Goal: Task Accomplishment & Management: Use online tool/utility

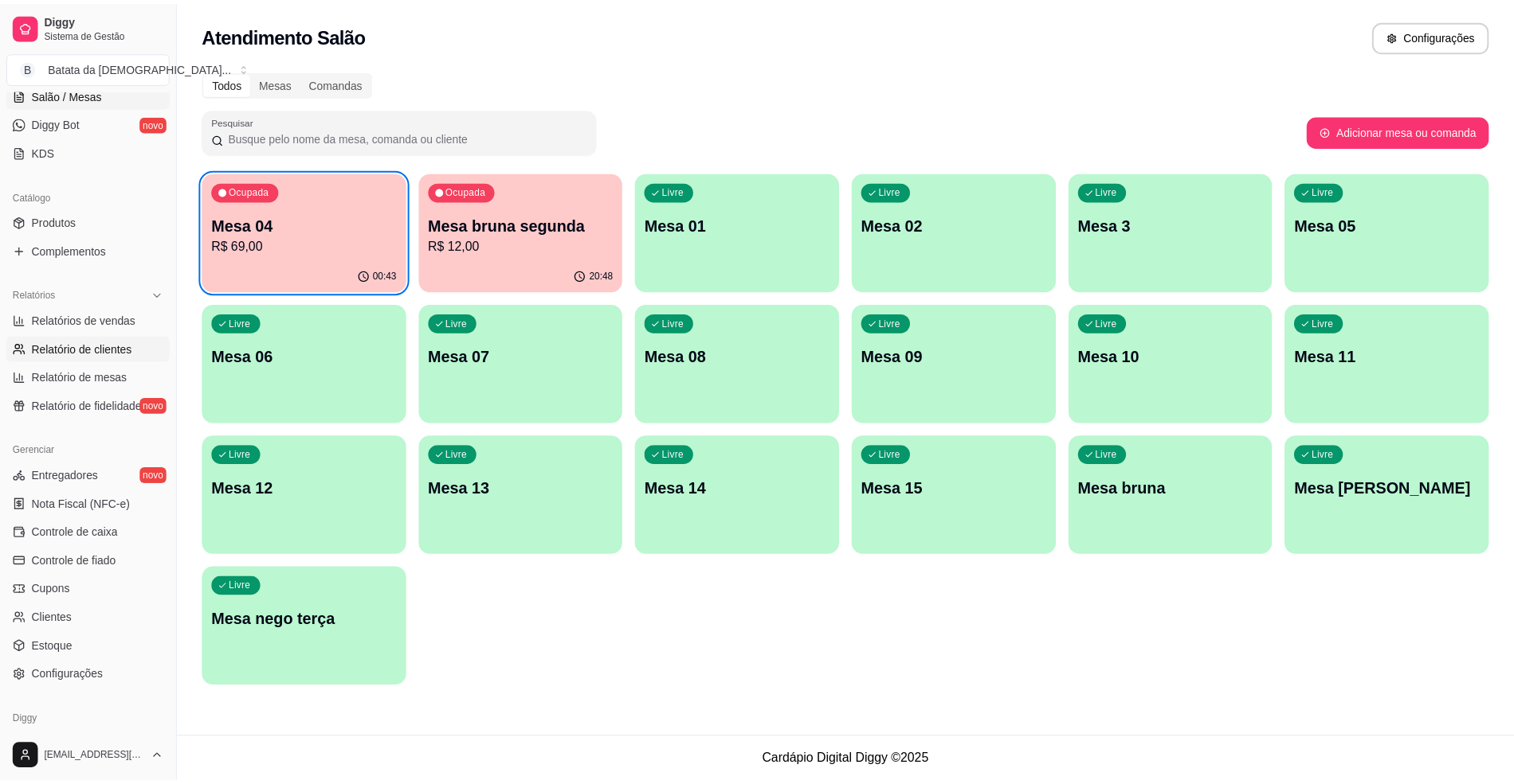
scroll to position [361, 0]
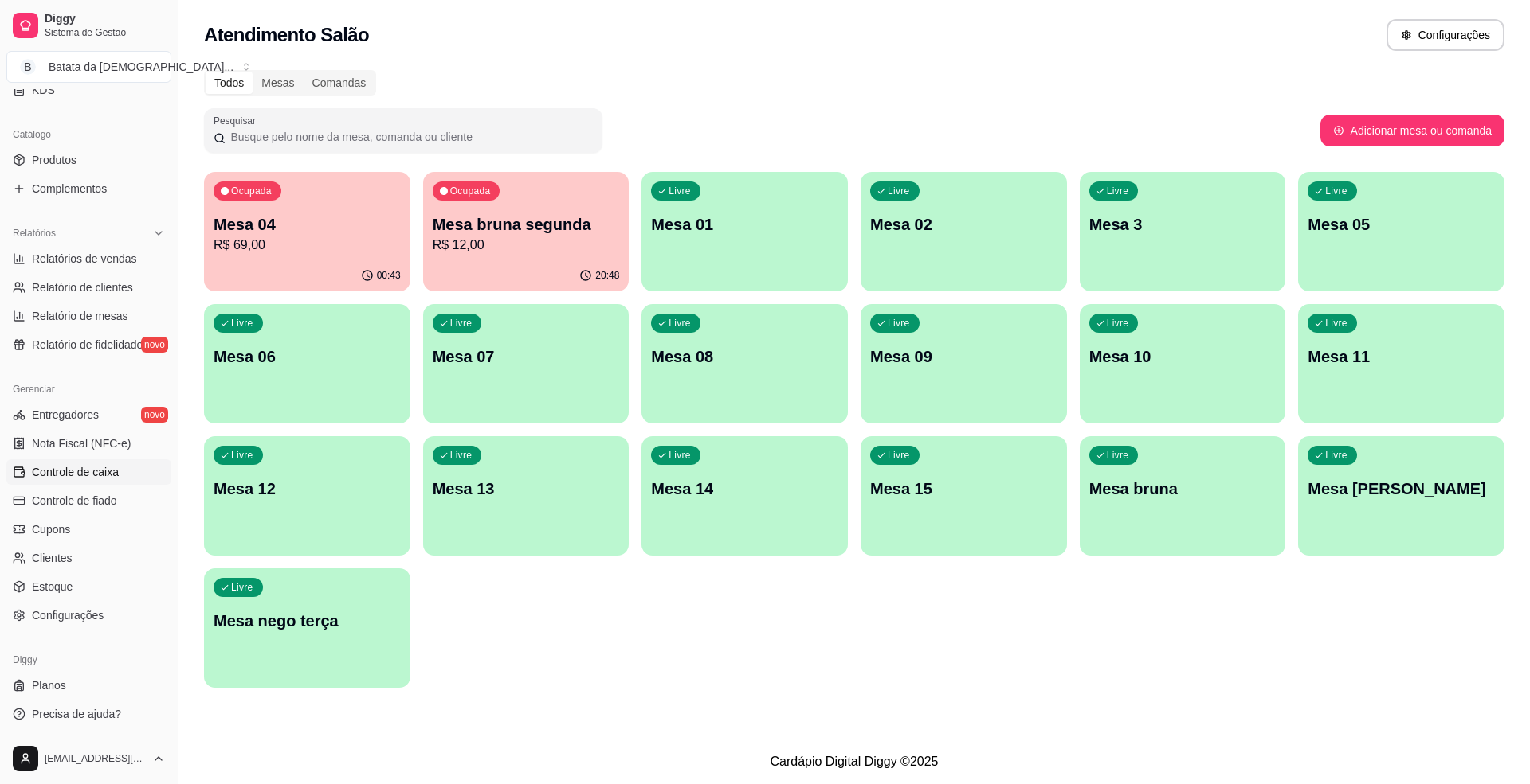
click at [95, 472] on span "Controle de caixa" at bounding box center [75, 473] width 87 height 16
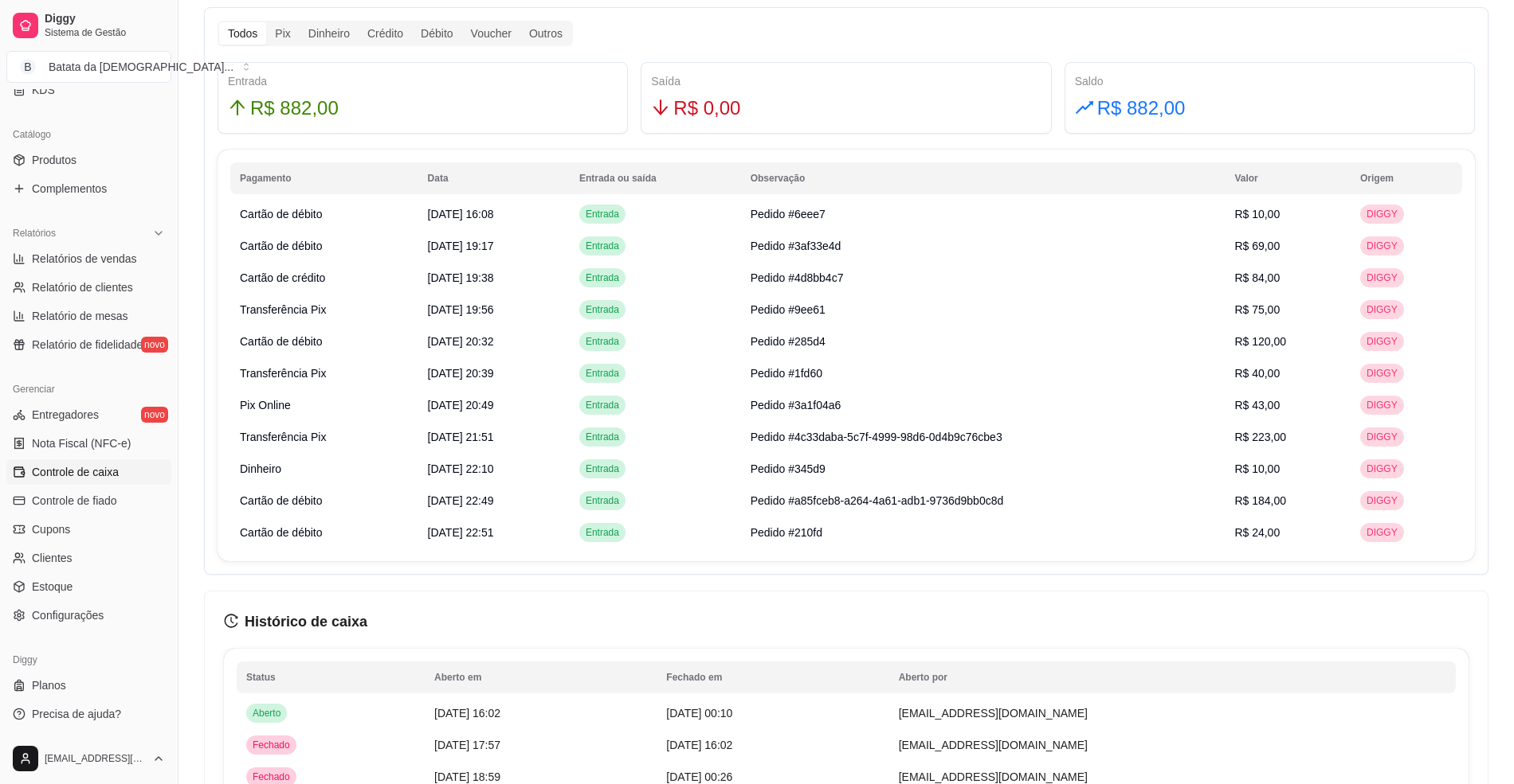
scroll to position [956, 0]
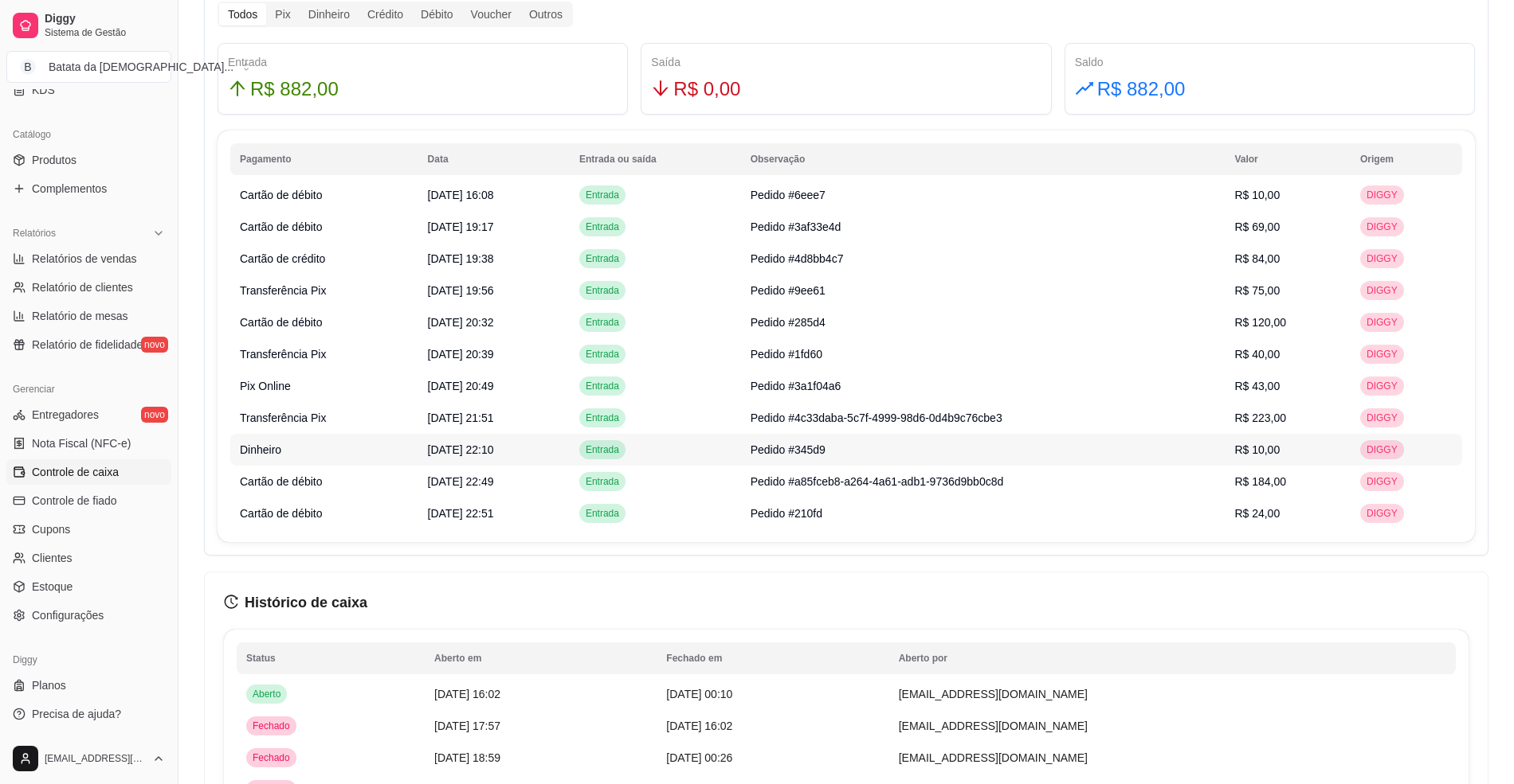
click at [1006, 462] on td "Pedido #345d9" at bounding box center [983, 449] width 484 height 31
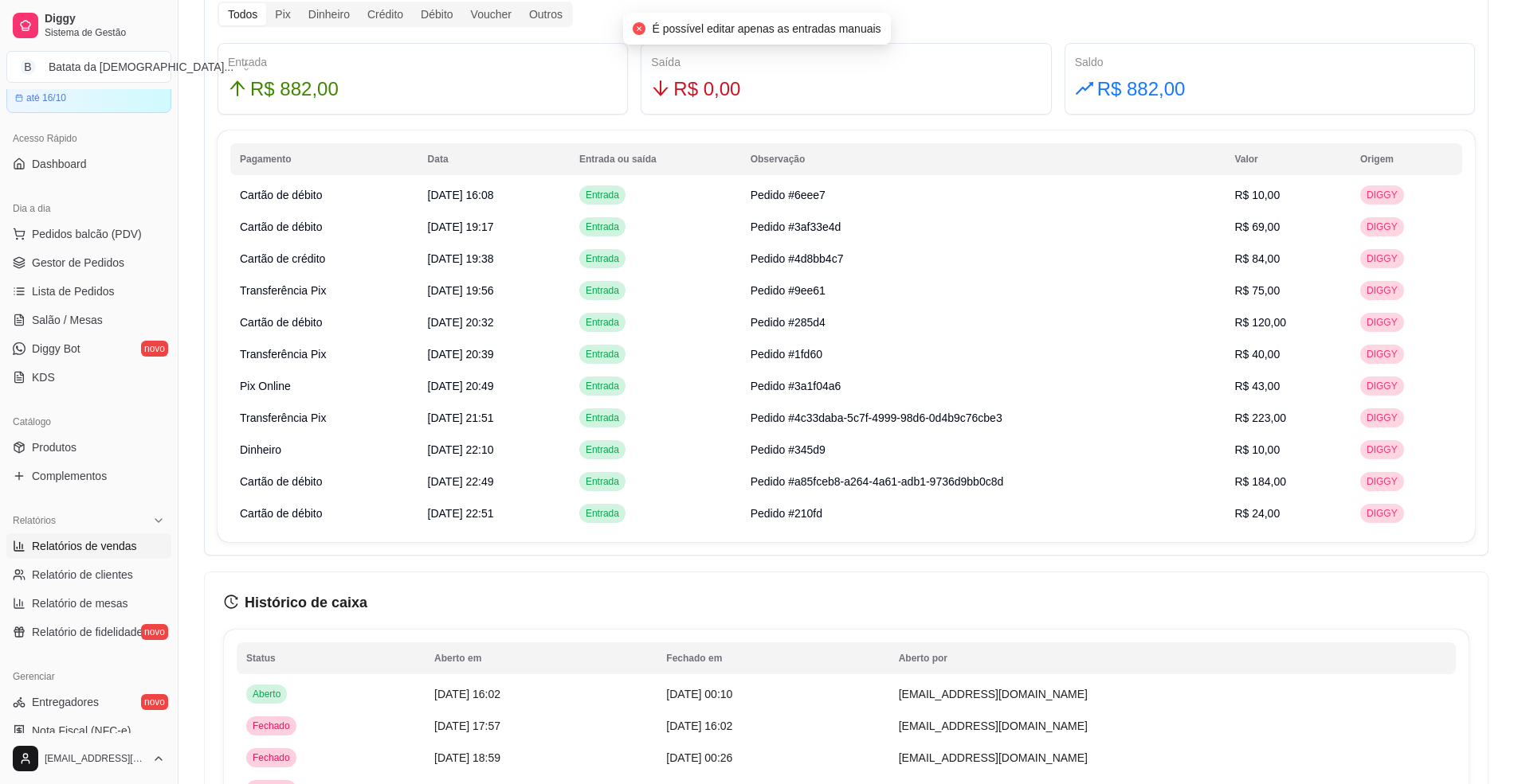
scroll to position [0, 0]
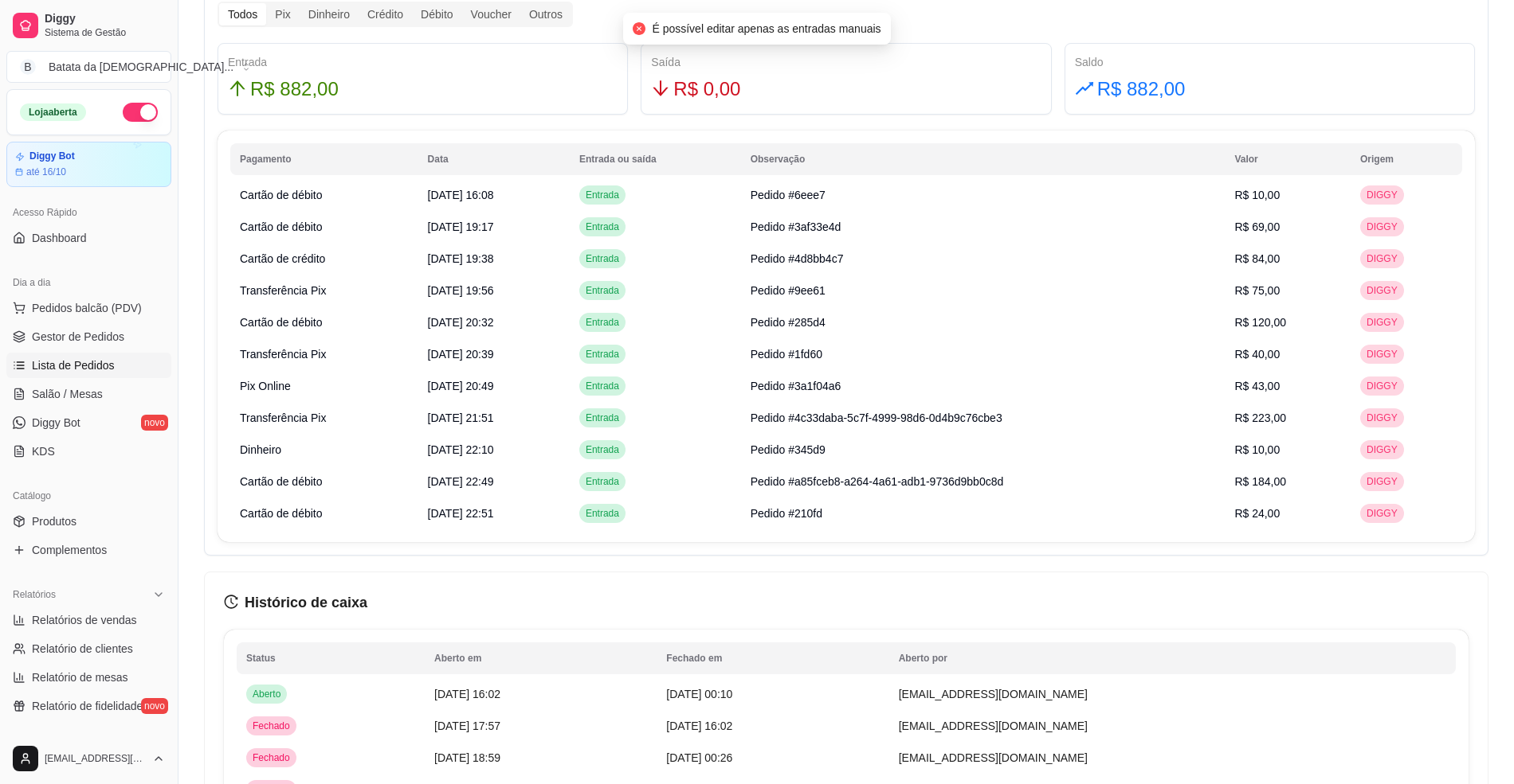
click at [118, 357] on link "Lista de Pedidos" at bounding box center [89, 365] width 165 height 26
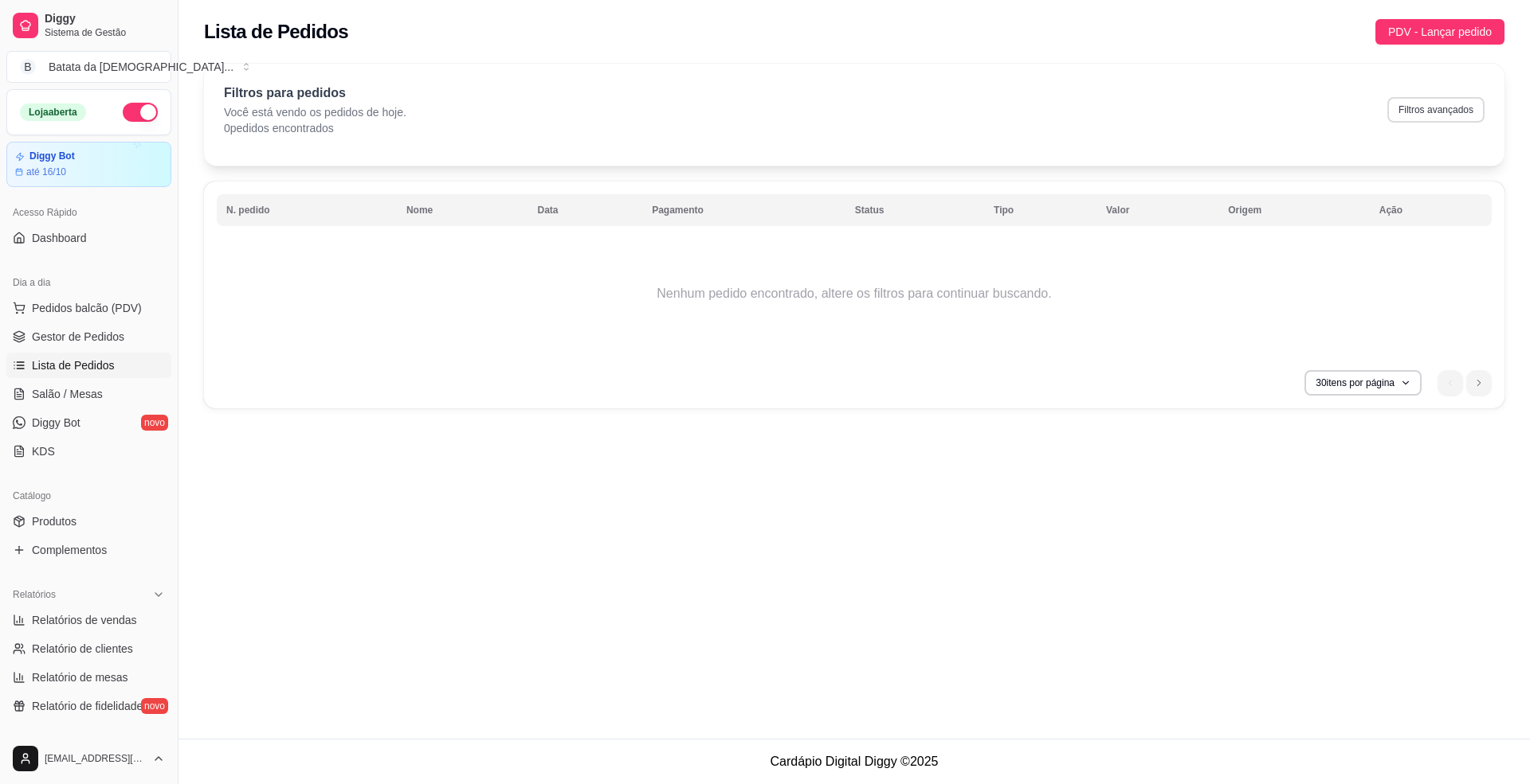
click at [1436, 100] on button "Filtros avançados" at bounding box center [1436, 110] width 97 height 26
select select "0"
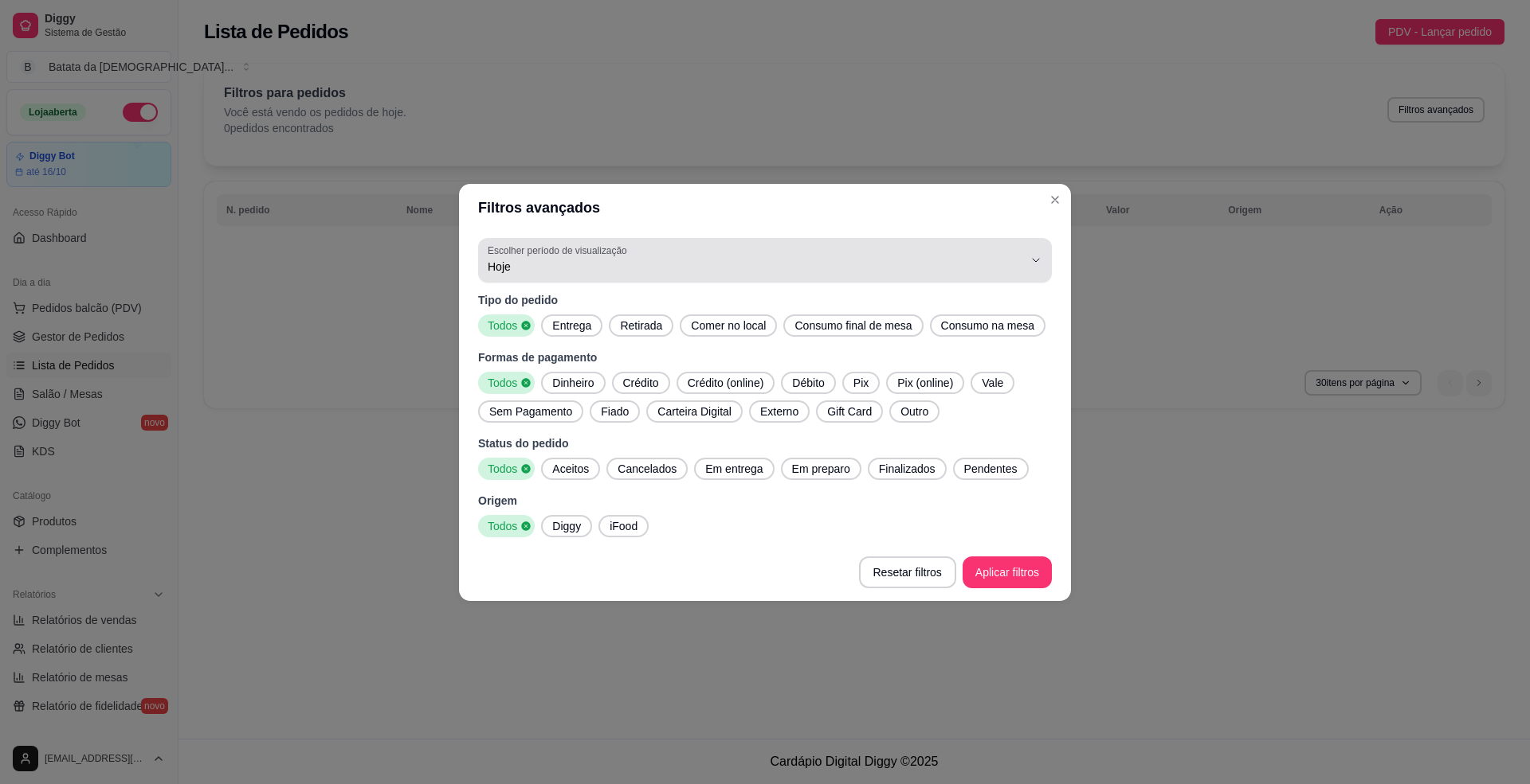
click at [702, 259] on span "Hoje" at bounding box center [755, 267] width 535 height 16
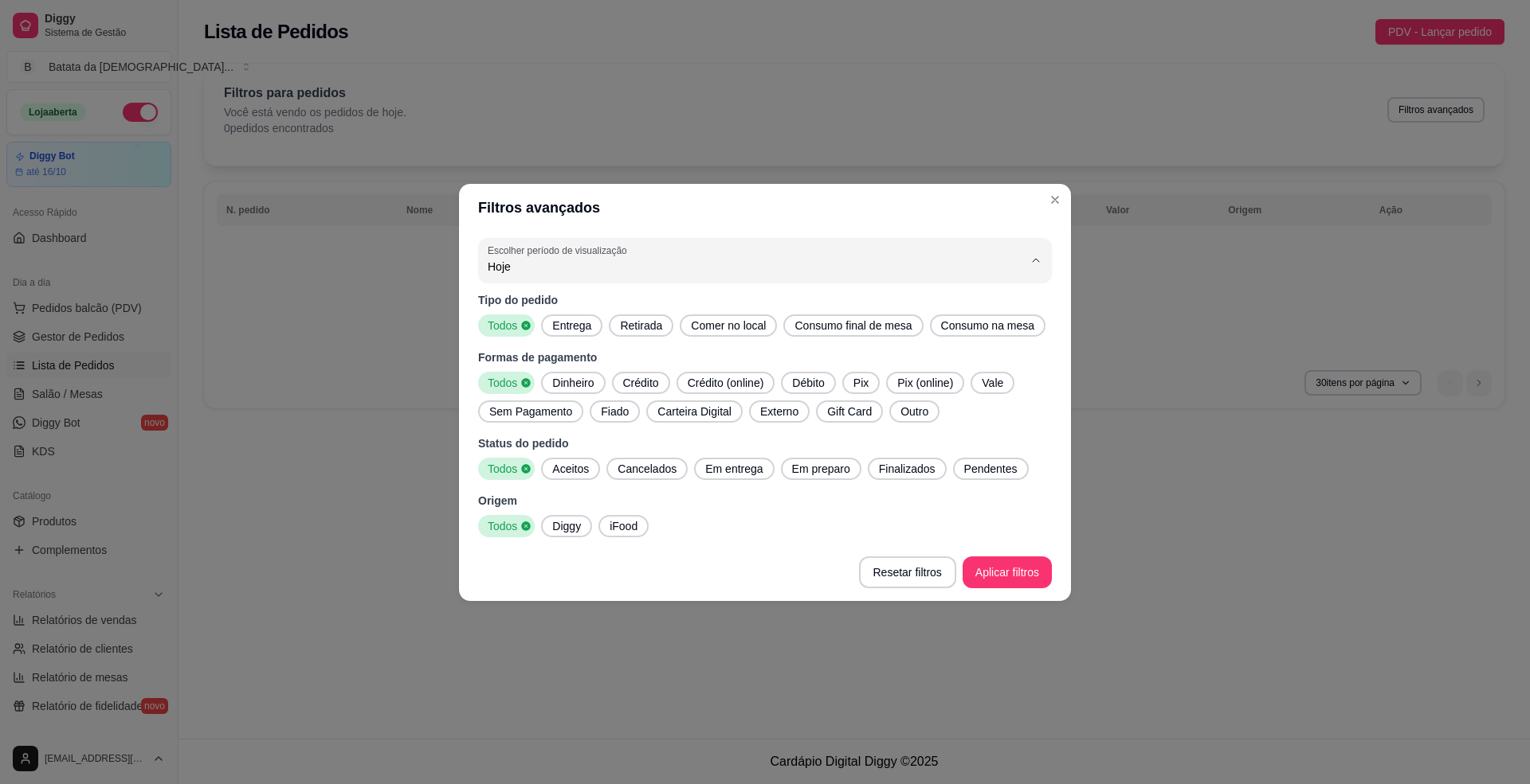
click at [641, 326] on span "Ontem" at bounding box center [757, 330] width 511 height 15
type input "1"
select select "1"
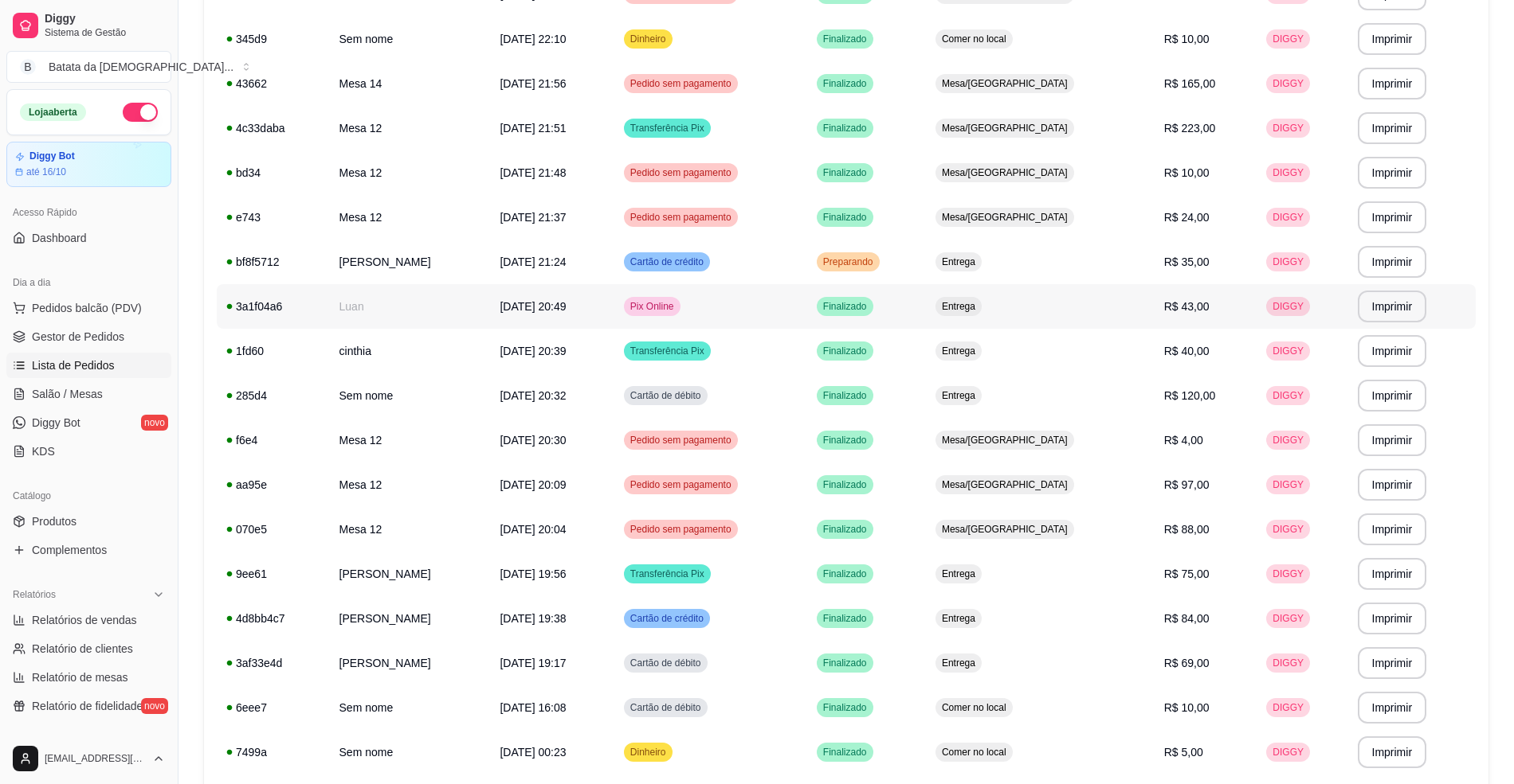
scroll to position [637, 0]
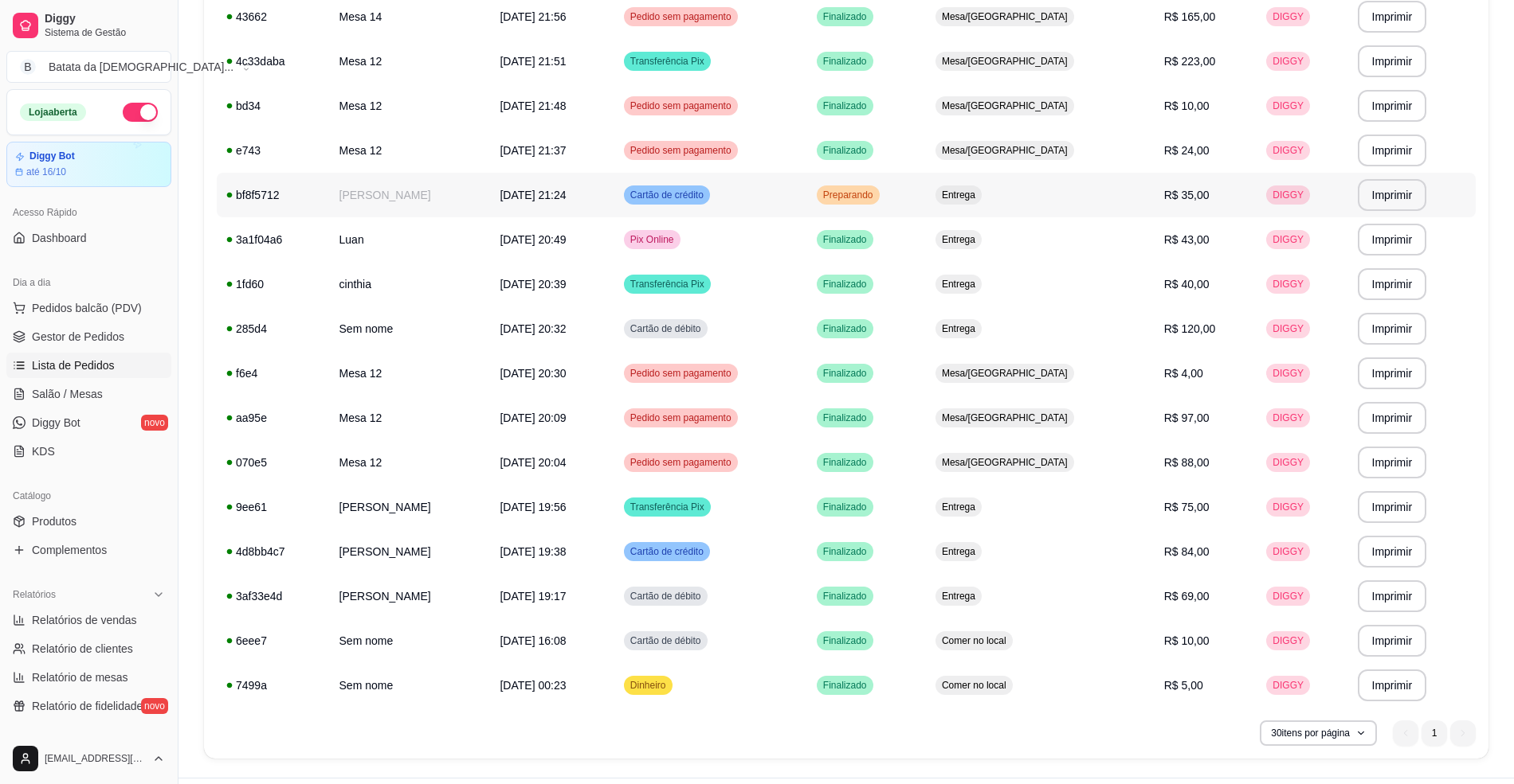
click at [926, 189] on td "Preparando" at bounding box center [866, 194] width 119 height 44
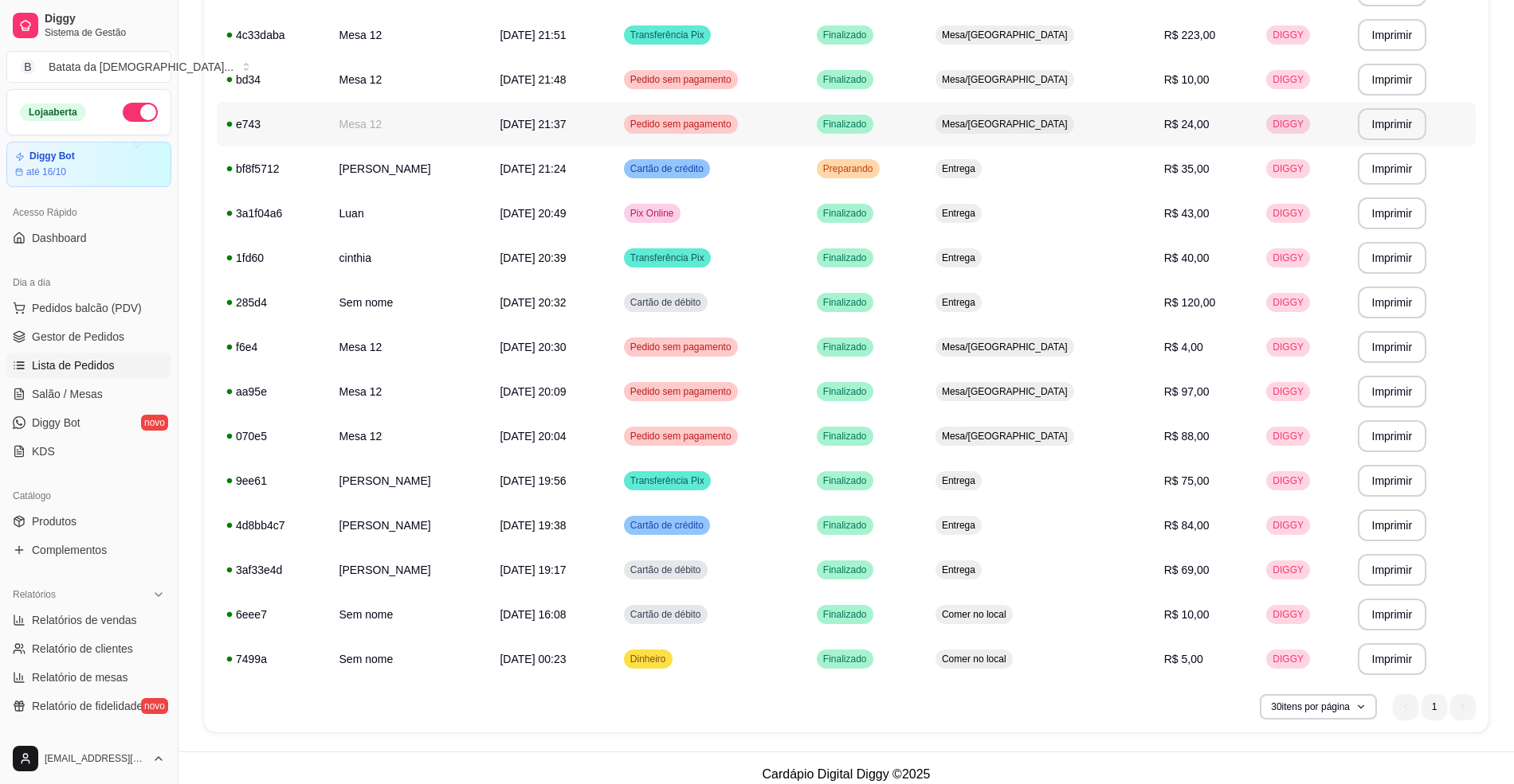
scroll to position [676, 0]
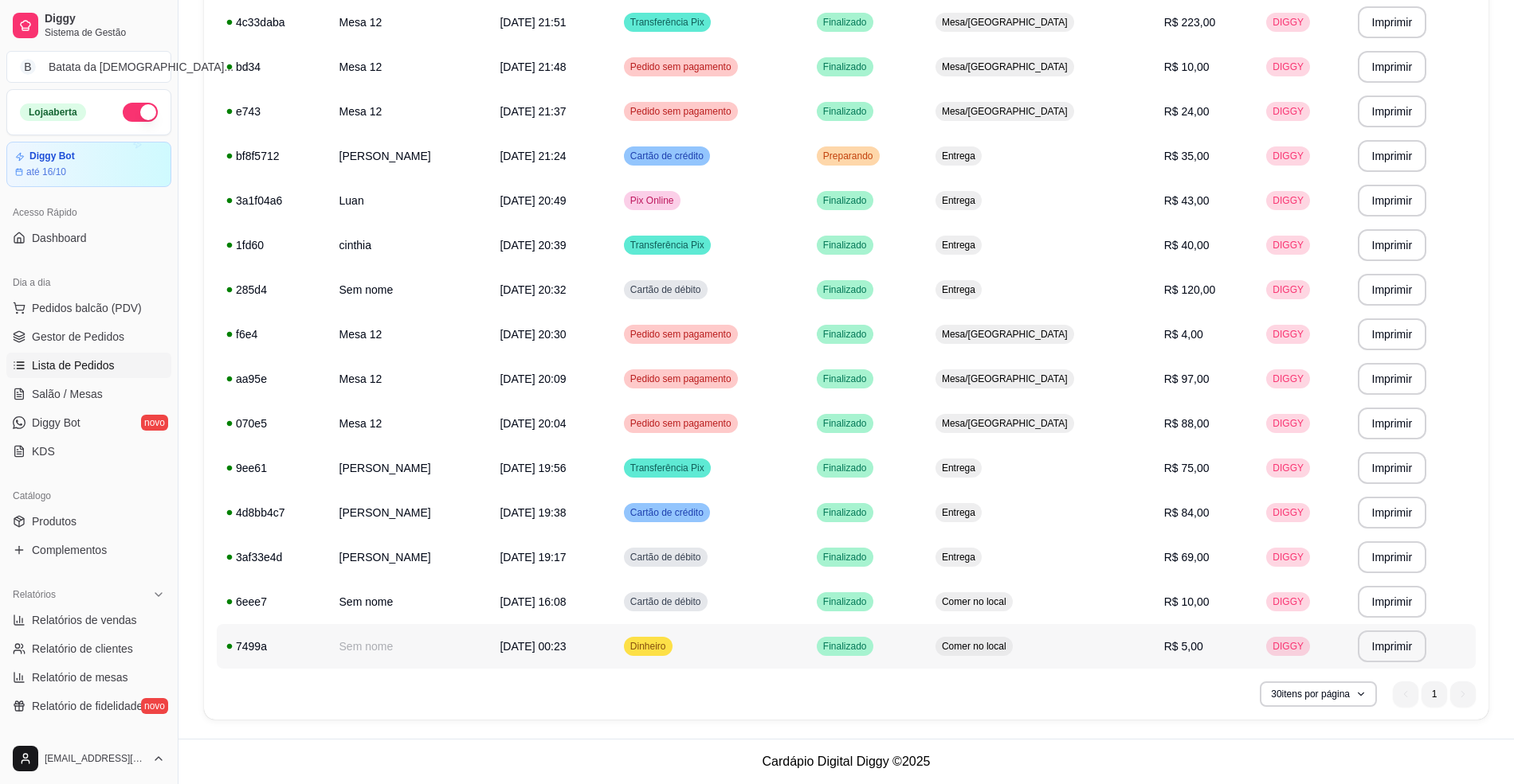
click at [861, 644] on td "Finalizado" at bounding box center [866, 646] width 119 height 44
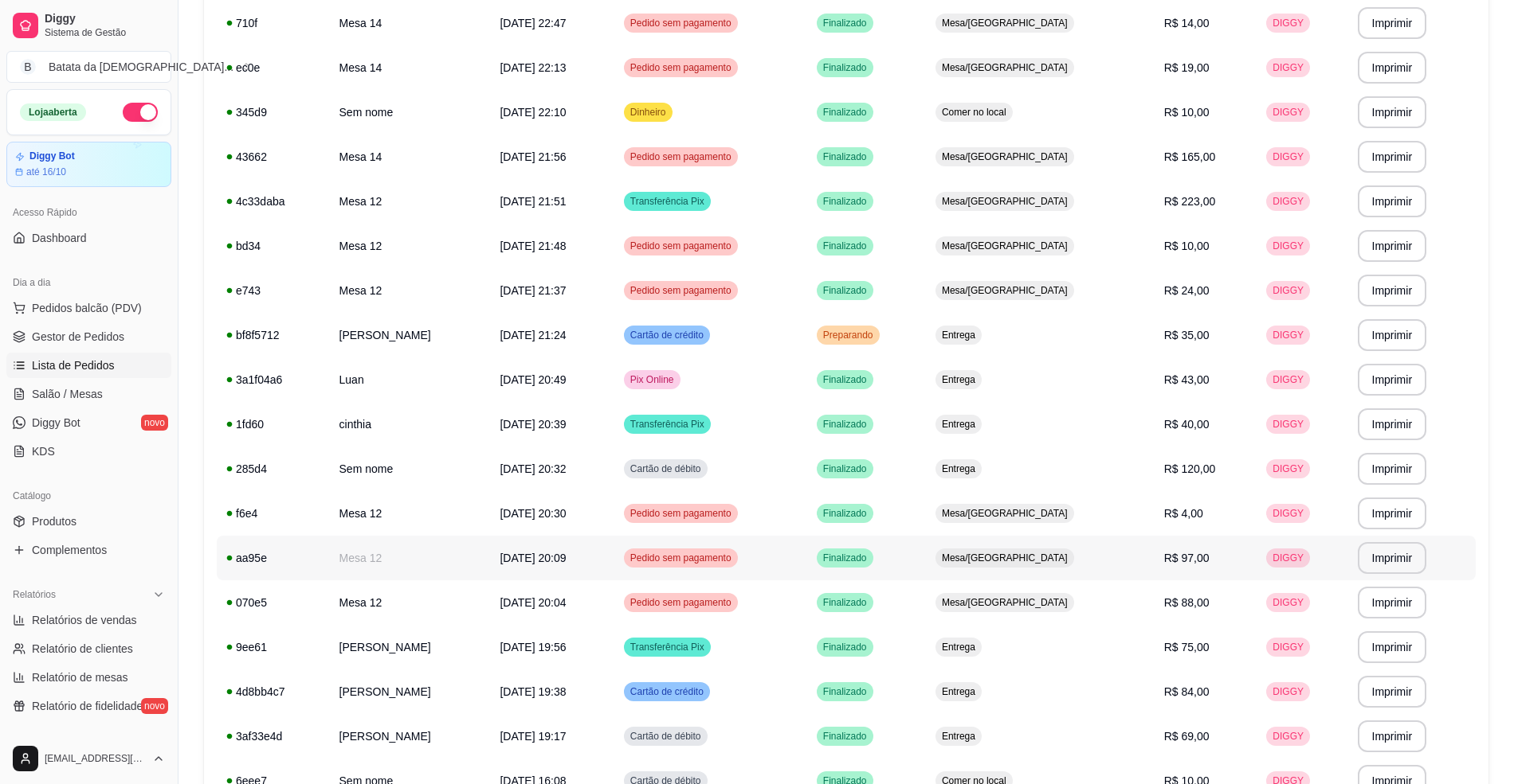
scroll to position [357, 0]
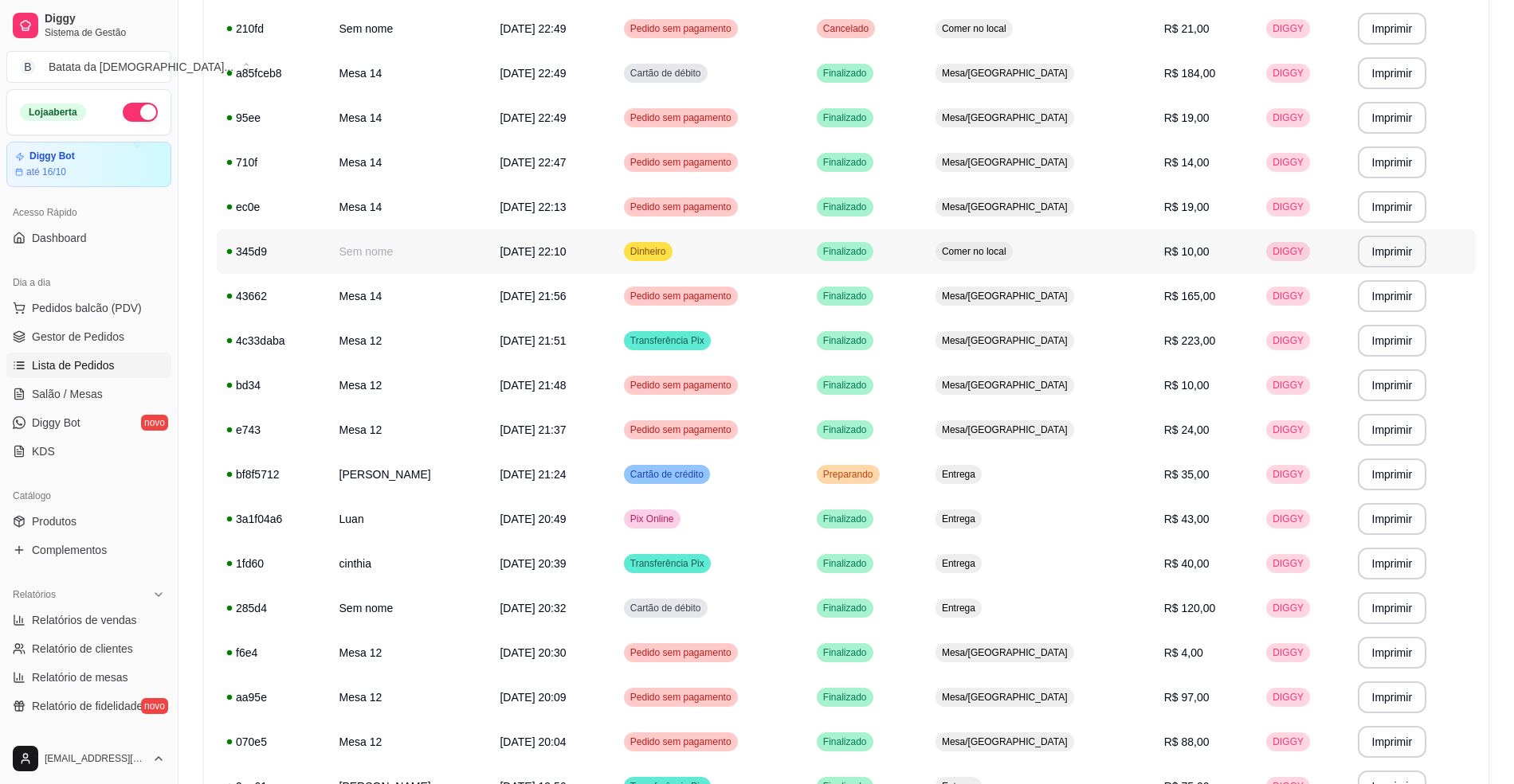
click at [1012, 259] on div "Comer no local" at bounding box center [974, 252] width 77 height 19
click at [115, 387] on link "Salão / Mesas" at bounding box center [89, 394] width 165 height 26
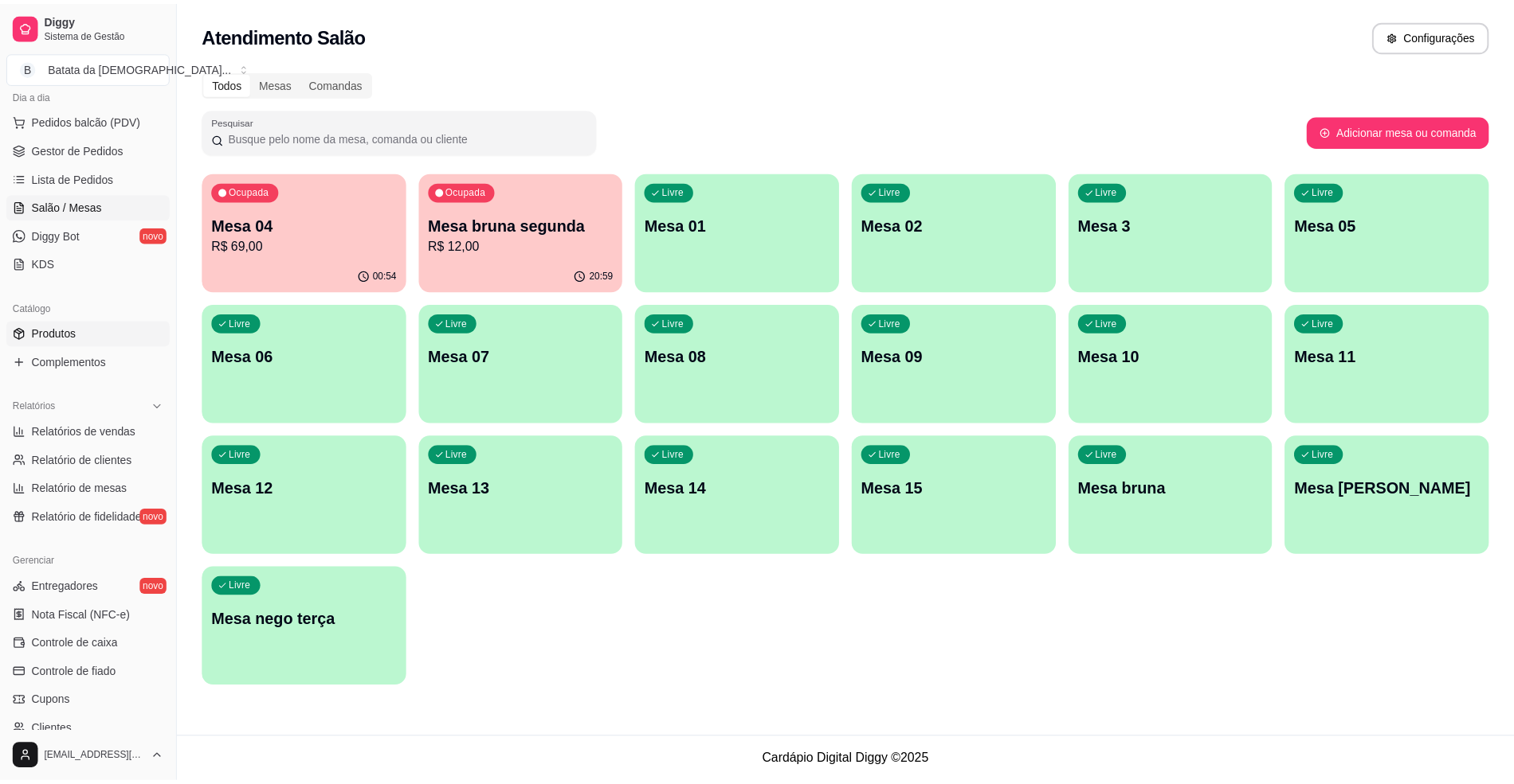
scroll to position [212, 0]
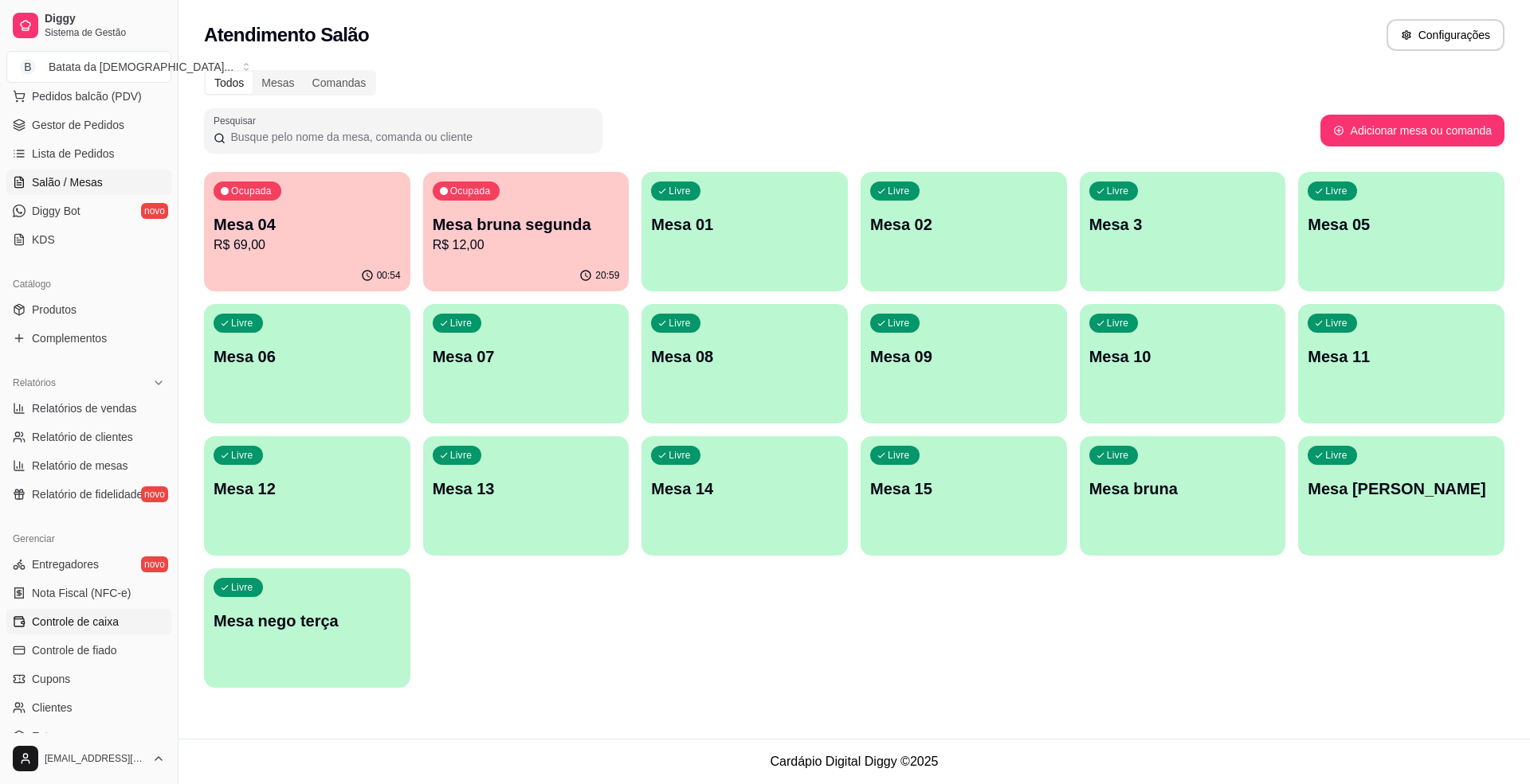
click at [81, 618] on span "Controle de caixa" at bounding box center [75, 622] width 87 height 16
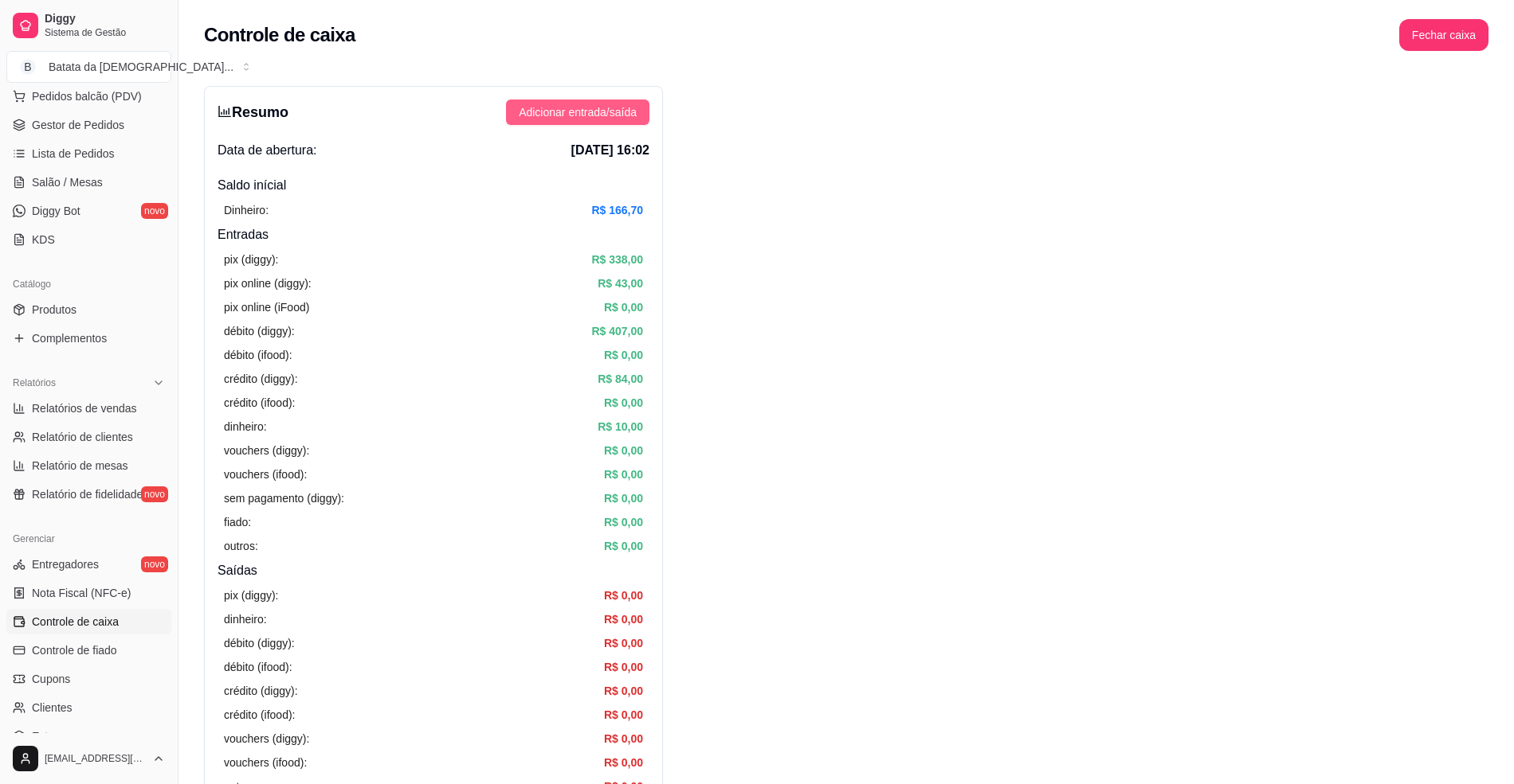
click at [582, 112] on span "Adicionar entrada/saída" at bounding box center [578, 112] width 118 height 18
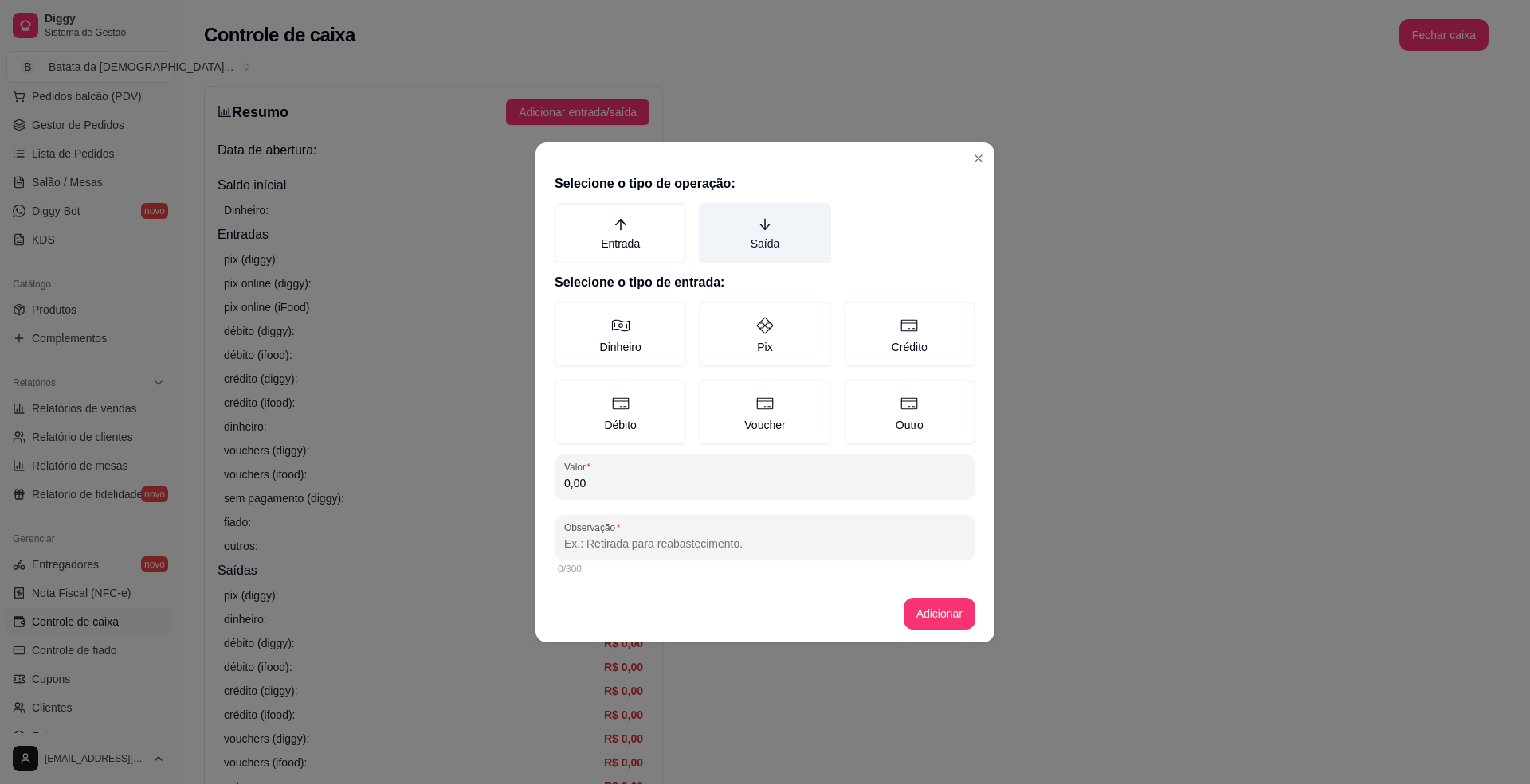
click at [752, 220] on label "Saída" at bounding box center [764, 233] width 132 height 60
click at [711, 215] on button "Saída" at bounding box center [704, 209] width 13 height 13
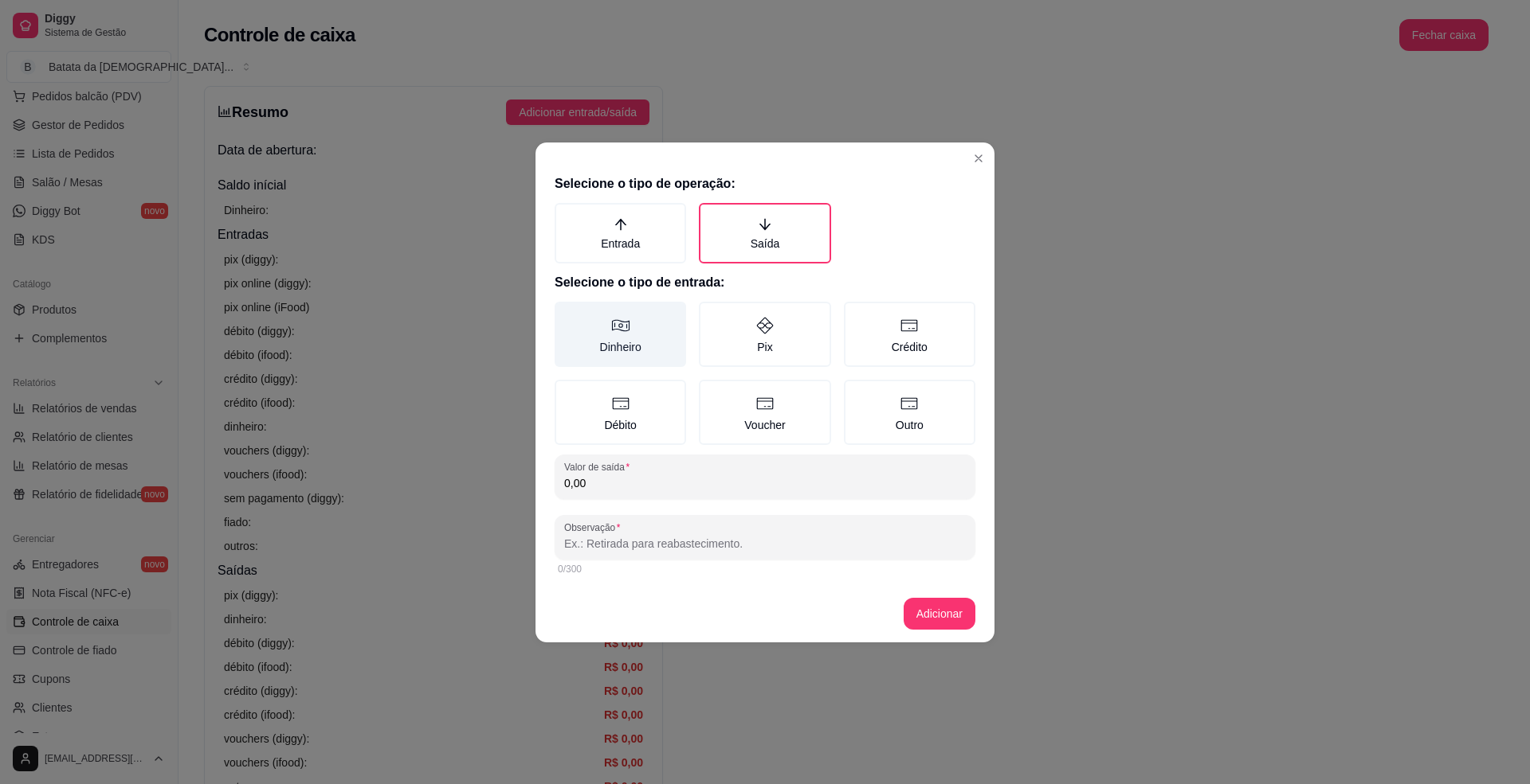
click at [654, 336] on label "Dinheiro" at bounding box center [620, 334] width 132 height 65
click at [566, 314] on button "Dinheiro" at bounding box center [560, 307] width 13 height 13
click at [615, 481] on input "0,00" at bounding box center [765, 483] width 402 height 16
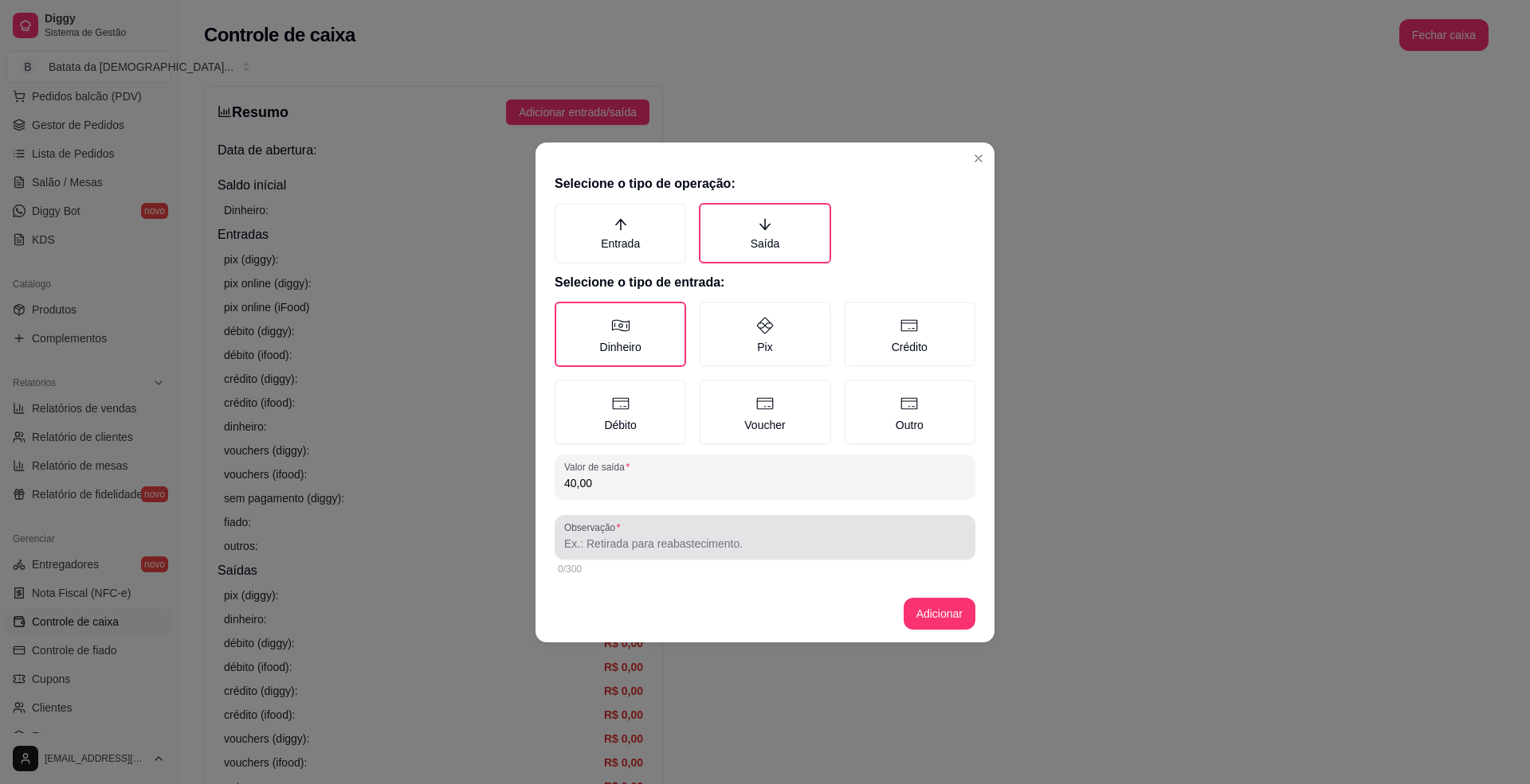
type input "40,00"
click at [628, 554] on div "Observação" at bounding box center [764, 537] width 420 height 44
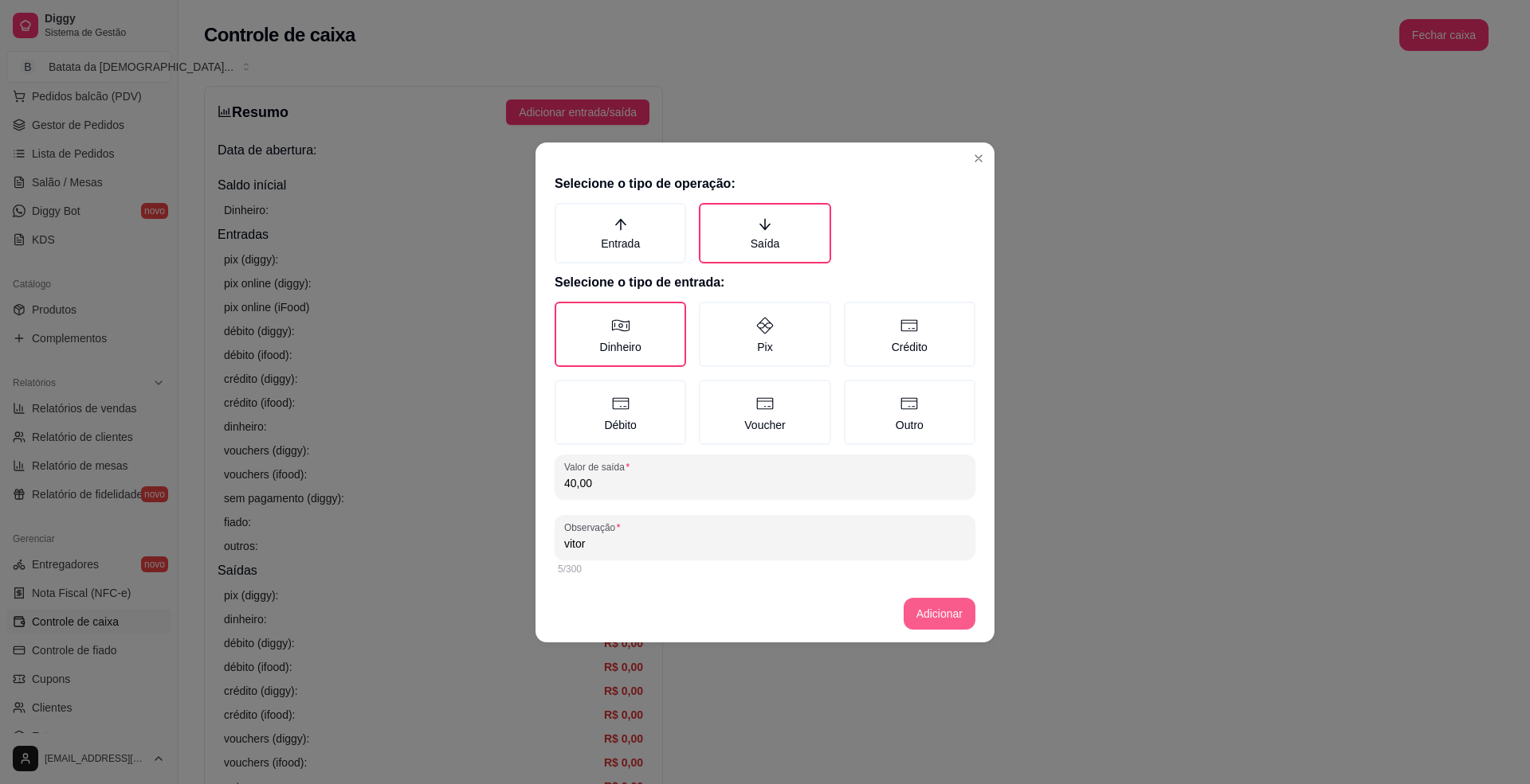
type input "vitor"
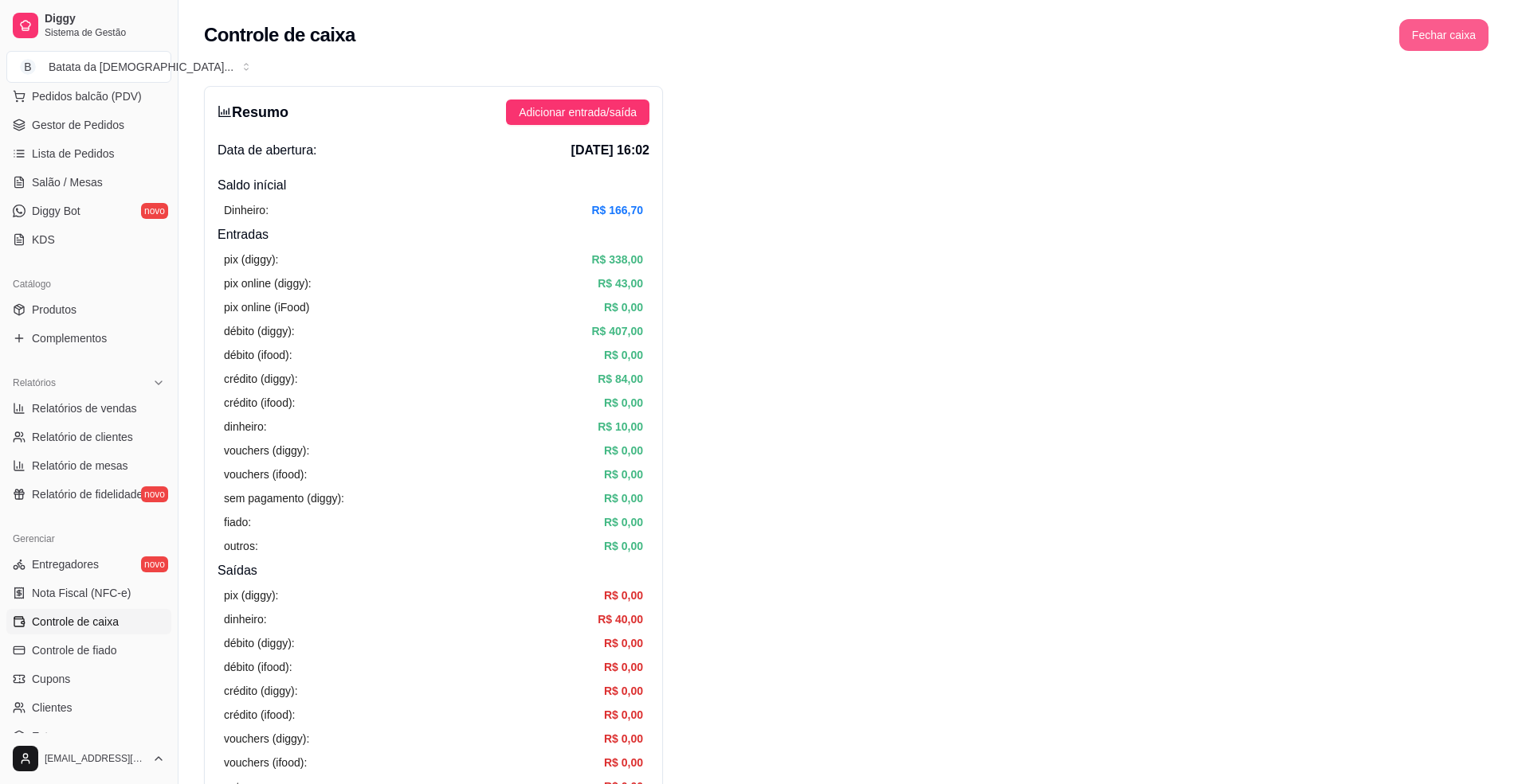
click at [1457, 39] on button "Fechar caixa" at bounding box center [1444, 35] width 90 height 31
click at [1488, 133] on span "Sim" at bounding box center [1488, 142] width 19 height 18
